Goal: Information Seeking & Learning: Check status

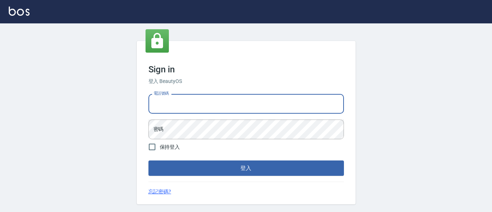
click at [180, 97] on input "電話號碼" at bounding box center [247, 104] width 196 height 20
click at [187, 108] on input "電話號碼" at bounding box center [247, 104] width 196 height 20
type input "7320483"
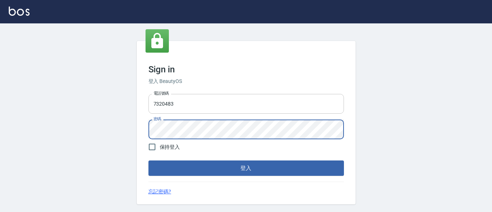
click at [149, 160] on button "登入" at bounding box center [247, 167] width 196 height 15
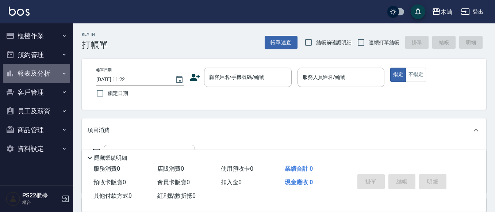
click at [34, 73] on button "報表及分析" at bounding box center [36, 73] width 67 height 19
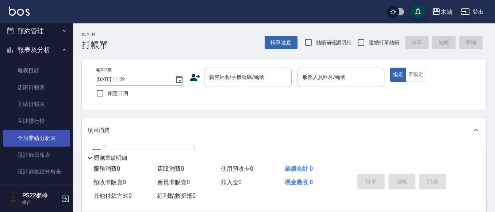
scroll to position [37, 0]
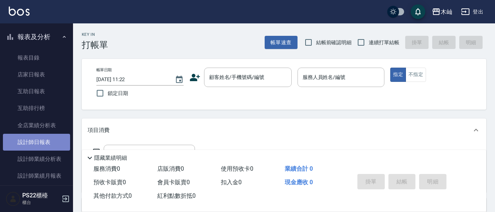
click at [41, 143] on link "設計師日報表" at bounding box center [36, 142] width 67 height 17
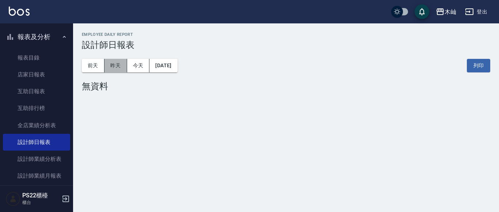
click at [123, 66] on button "昨天" at bounding box center [115, 66] width 23 height 14
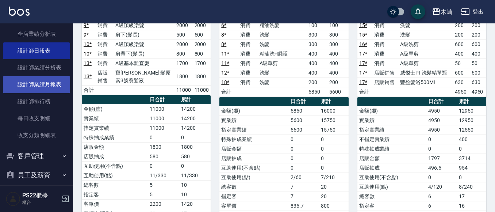
scroll to position [146, 0]
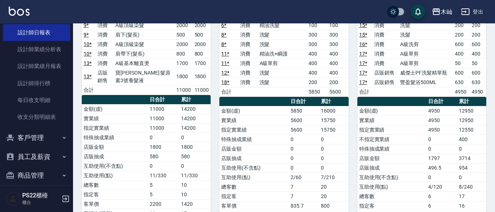
click at [38, 134] on button "客戶管理" at bounding box center [36, 137] width 67 height 19
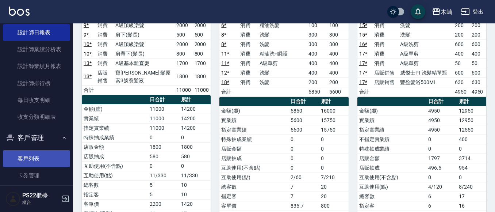
click at [35, 158] on link "客戶列表" at bounding box center [36, 158] width 67 height 17
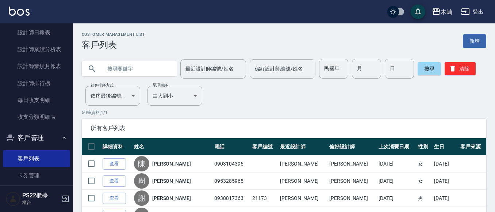
click at [136, 76] on input "text" at bounding box center [136, 69] width 69 height 20
type input "0977723010"
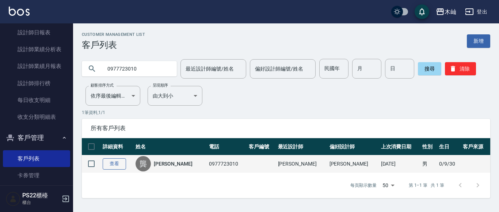
click at [111, 166] on link "查看" at bounding box center [114, 163] width 23 height 11
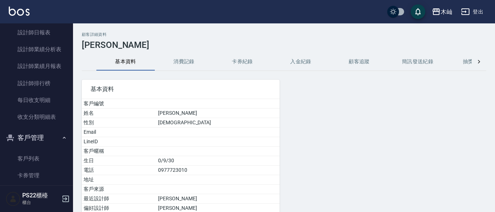
click at [184, 58] on button "消費記錄" at bounding box center [184, 62] width 58 height 18
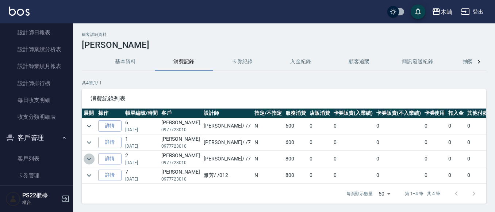
click at [87, 156] on icon "expand row" at bounding box center [89, 158] width 9 height 9
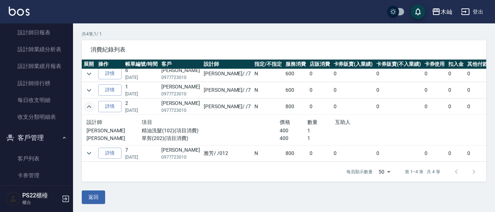
scroll to position [50, 0]
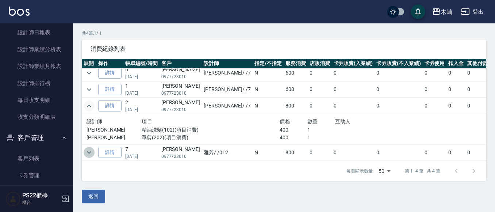
click at [87, 148] on icon "expand row" at bounding box center [89, 152] width 9 height 9
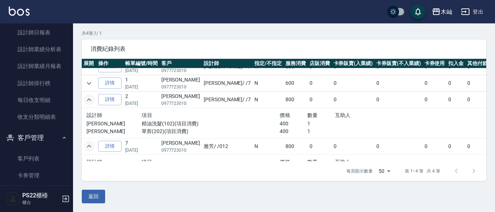
click at [89, 147] on icon "expand row" at bounding box center [89, 146] width 9 height 9
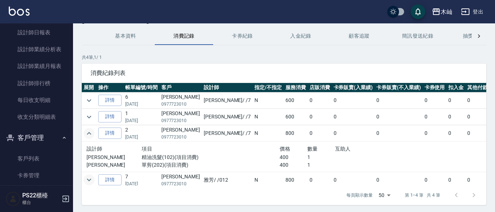
scroll to position [13, 0]
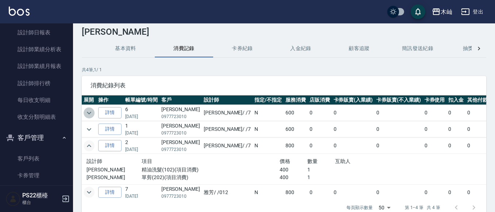
click at [89, 112] on icon "expand row" at bounding box center [89, 112] width 9 height 9
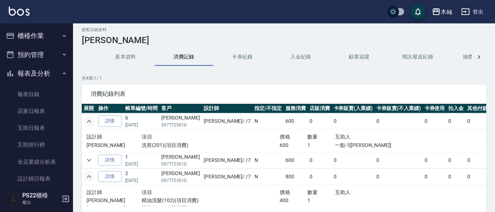
scroll to position [0, 0]
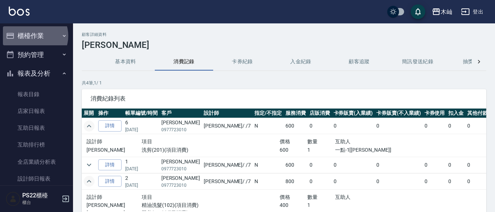
click at [32, 36] on button "櫃檯作業" at bounding box center [36, 35] width 67 height 19
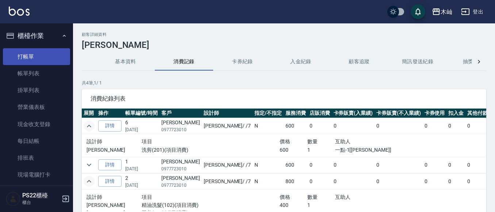
click at [31, 57] on link "打帳單" at bounding box center [36, 56] width 67 height 17
